Goal: Information Seeking & Learning: Learn about a topic

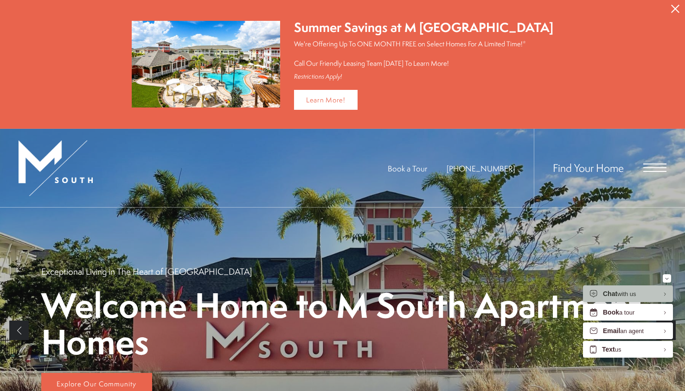
click at [662, 165] on span "Open Menu" at bounding box center [654, 168] width 23 height 8
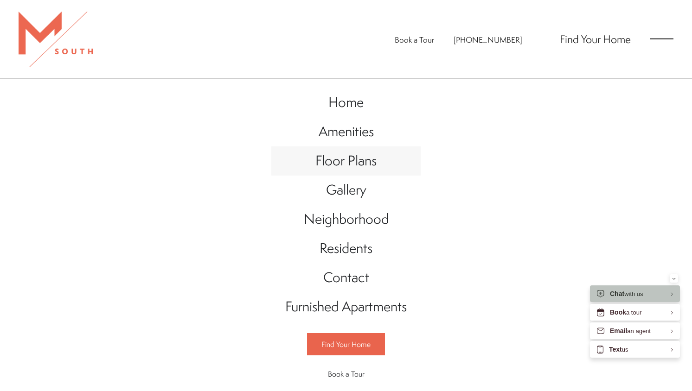
click at [339, 166] on span "Floor Plans" at bounding box center [345, 160] width 61 height 19
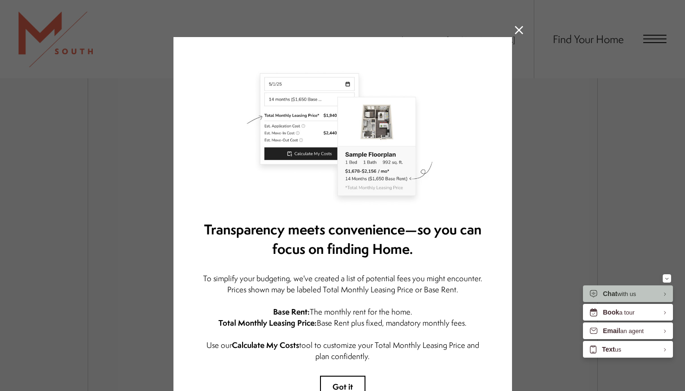
scroll to position [1416, 0]
click at [515, 30] on icon at bounding box center [519, 30] width 8 height 8
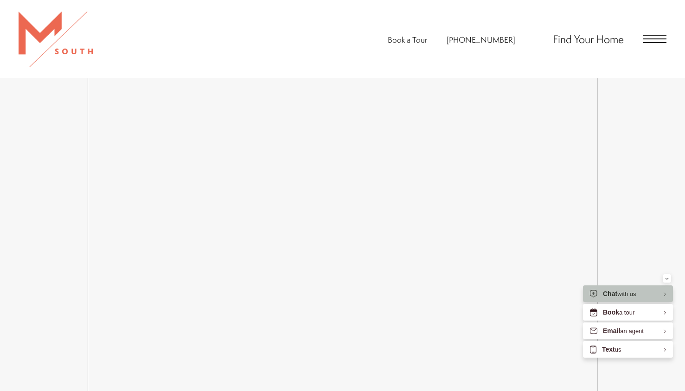
scroll to position [1472, 0]
click at [655, 36] on span "Open Menu" at bounding box center [654, 39] width 23 height 8
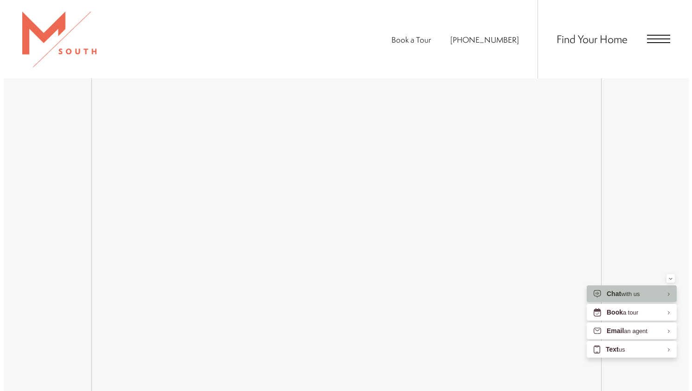
scroll to position [0, 0]
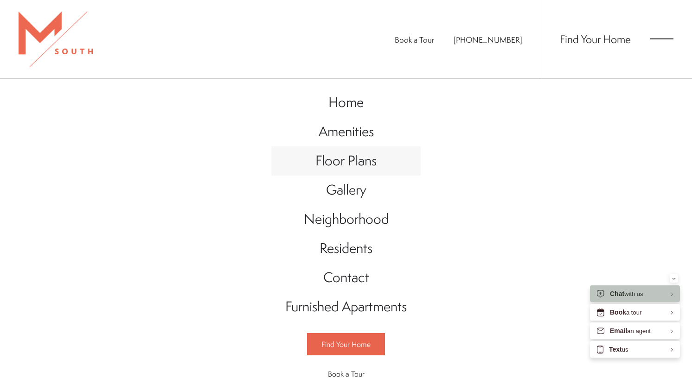
click at [331, 164] on span "Floor Plans" at bounding box center [345, 160] width 61 height 19
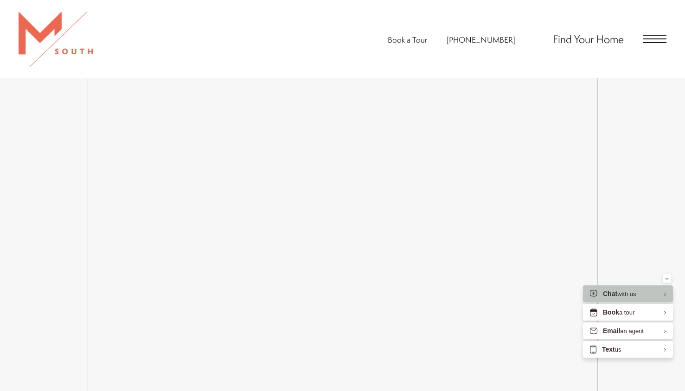
scroll to position [1199, 0]
click at [660, 41] on span "Open Menu" at bounding box center [654, 39] width 23 height 8
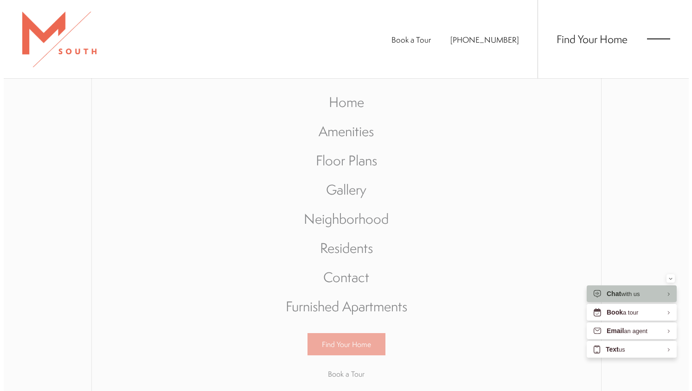
scroll to position [0, 0]
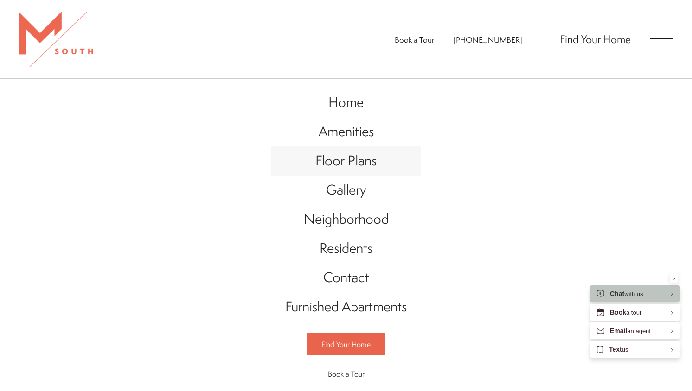
click at [334, 160] on span "Floor Plans" at bounding box center [345, 160] width 61 height 19
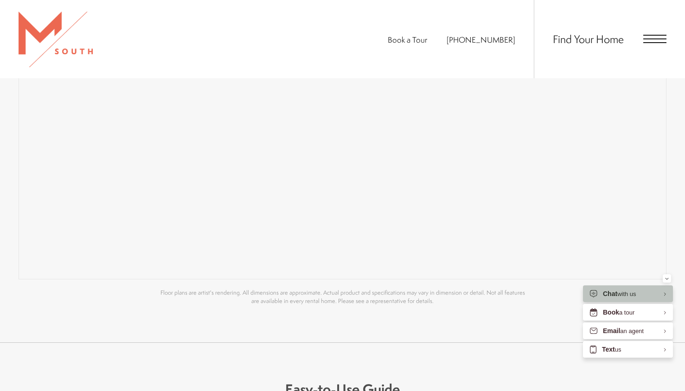
scroll to position [797, 0]
click at [188, 312] on div "Map Floor Plans Bedrooms 1 Bedroom 2 Bedroom" at bounding box center [342, 90] width 685 height 505
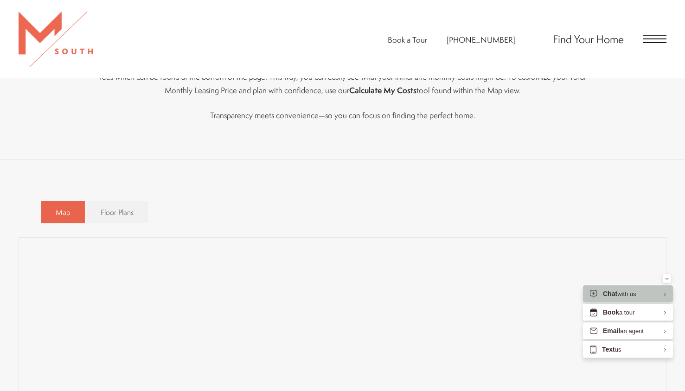
scroll to position [446, 0]
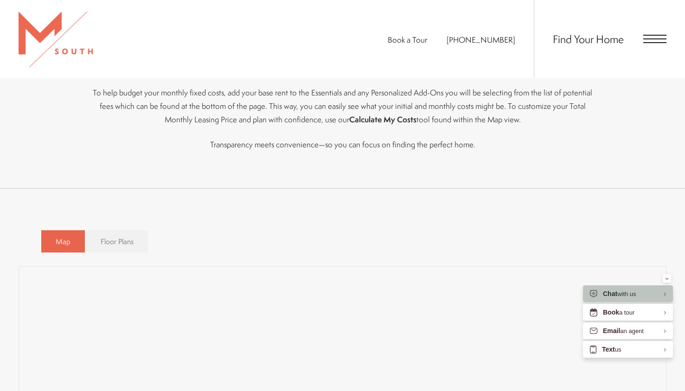
click at [98, 246] on link "Floor Plans" at bounding box center [117, 241] width 62 height 23
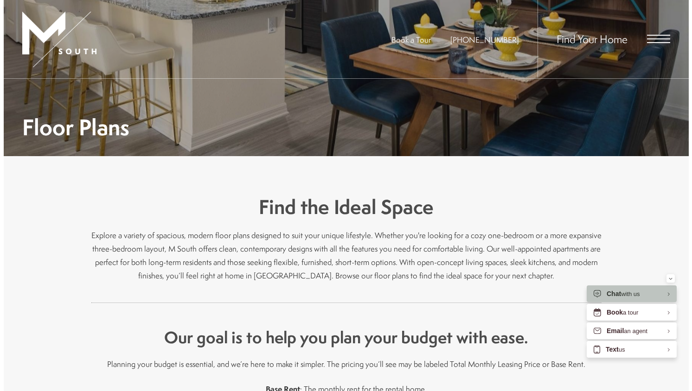
scroll to position [0, 0]
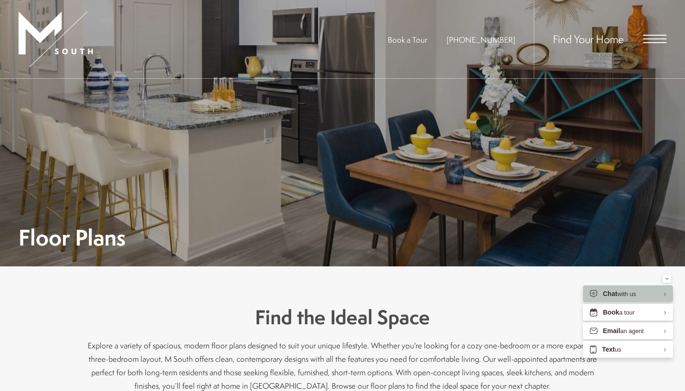
click at [658, 36] on span "Open Menu" at bounding box center [654, 39] width 23 height 8
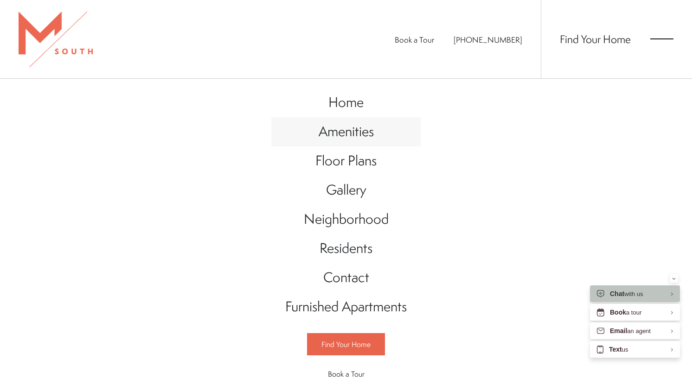
click at [338, 133] on span "Amenities" at bounding box center [346, 131] width 55 height 19
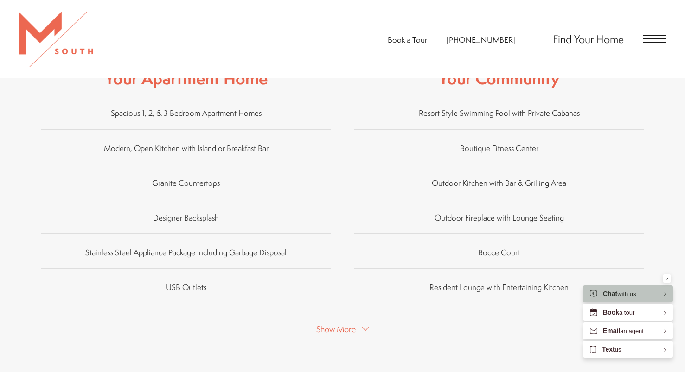
scroll to position [556, 0]
click at [328, 325] on span "Show More" at bounding box center [335, 331] width 39 height 12
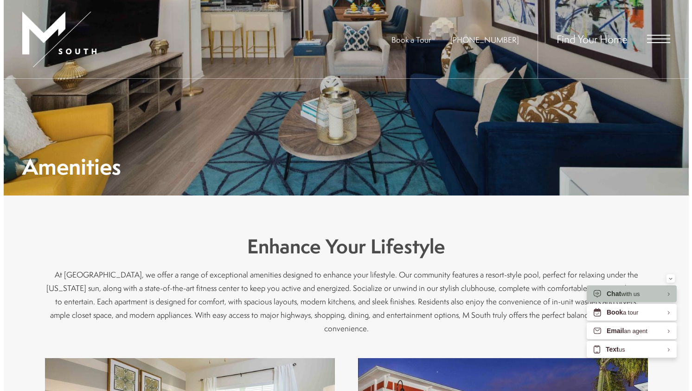
scroll to position [0, 0]
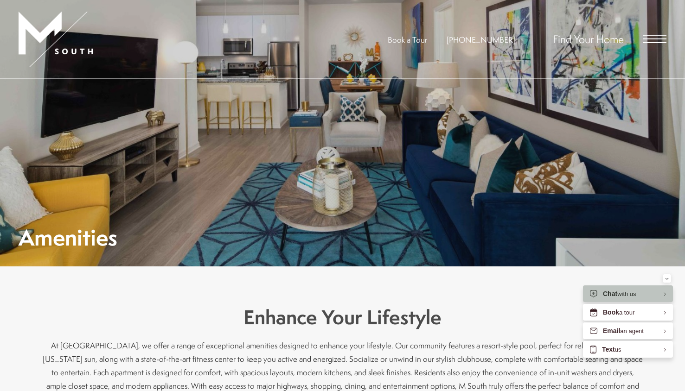
click at [649, 35] on span "Open Menu" at bounding box center [654, 35] width 23 height 1
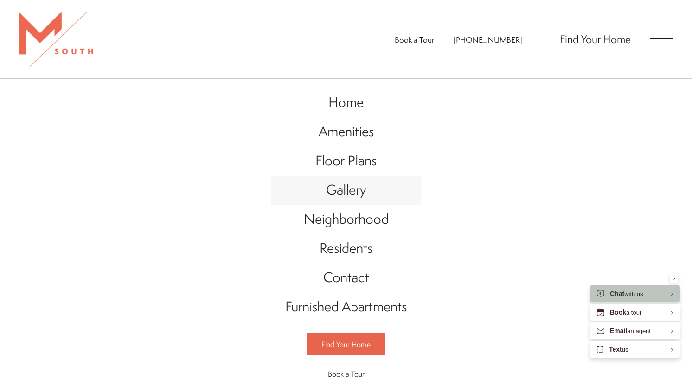
click at [345, 195] on span "Gallery" at bounding box center [346, 189] width 40 height 19
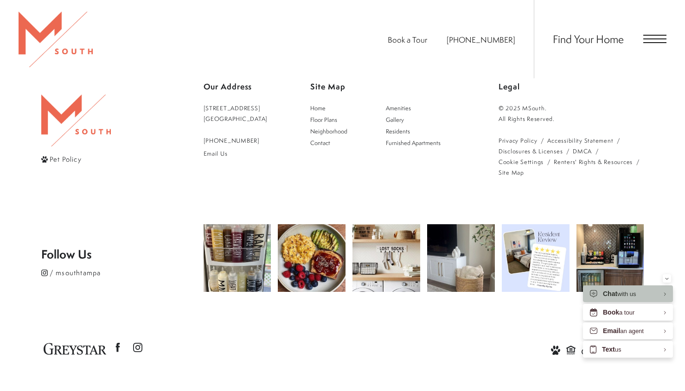
scroll to position [2364, 0]
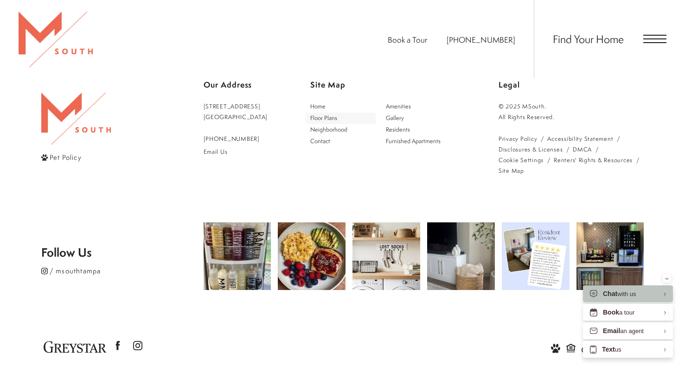
click at [336, 117] on span "Floor Plans" at bounding box center [323, 118] width 27 height 8
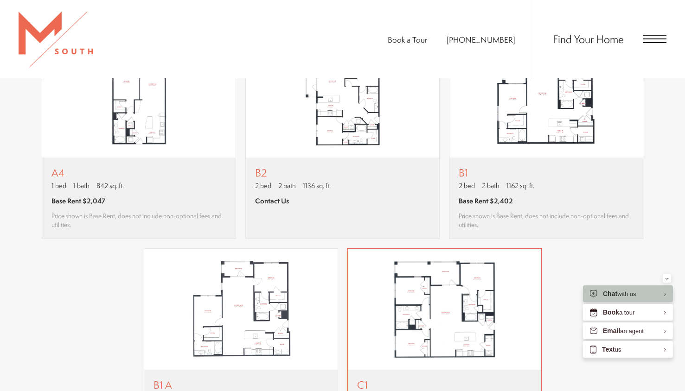
scroll to position [915, 0]
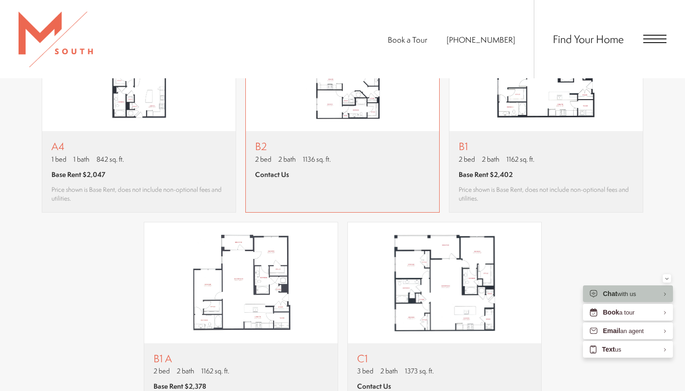
click at [354, 180] on div "B2 2 bed 2 bath 1136 sq. ft. Contact Us" at bounding box center [342, 171] width 193 height 81
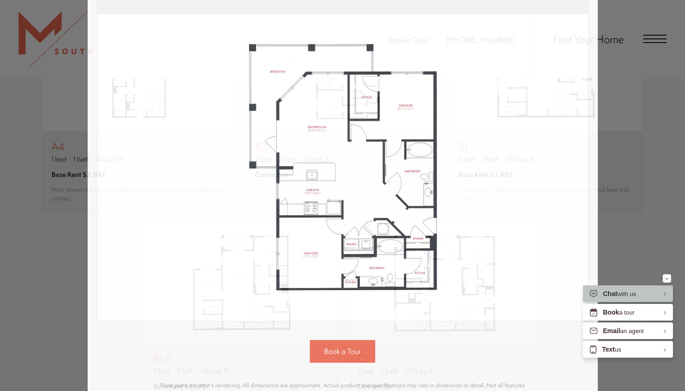
click at [638, 123] on div "B2 2 bed 2 bath 1136 sq. ft. Contact Us 2D 3D" at bounding box center [342, 195] width 685 height 391
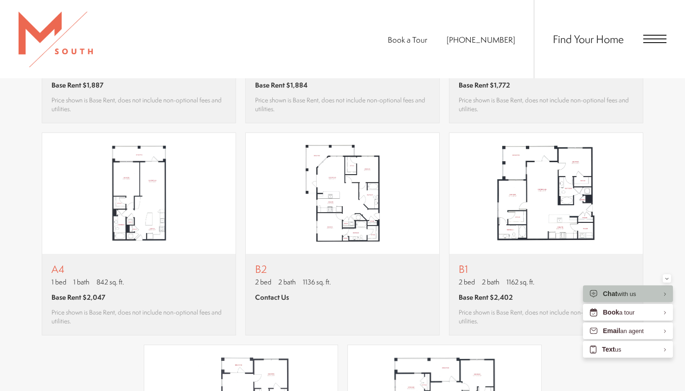
scroll to position [790, 0]
